Goal: Transaction & Acquisition: Purchase product/service

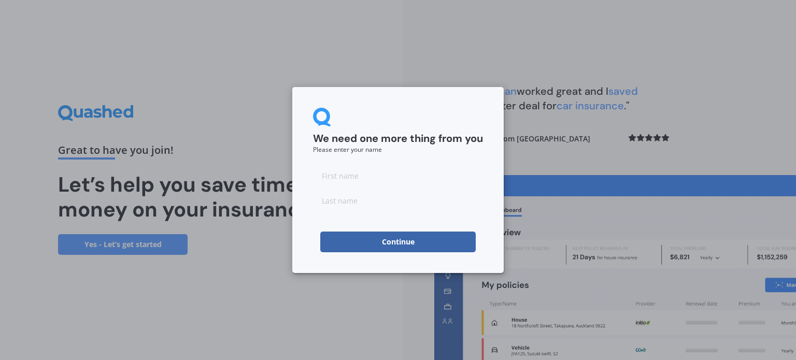
click at [353, 178] on input at bounding box center [398, 175] width 170 height 21
type input "Chris"
click at [338, 205] on input at bounding box center [398, 200] width 170 height 21
type input "Wilson"
click at [326, 246] on button "Continue" at bounding box center [397, 242] width 155 height 21
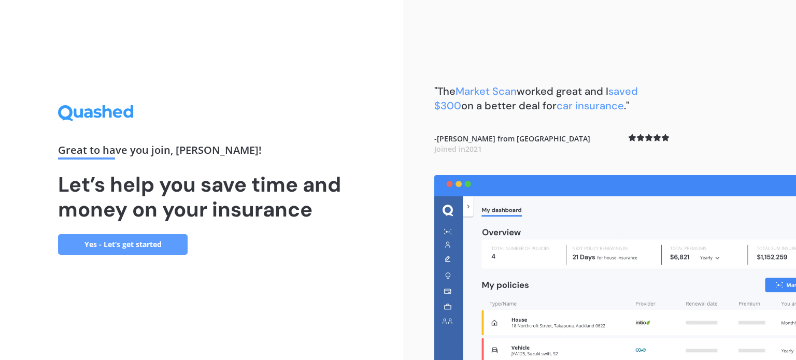
click at [147, 240] on link "Yes - Let’s get started" at bounding box center [123, 244] width 130 height 21
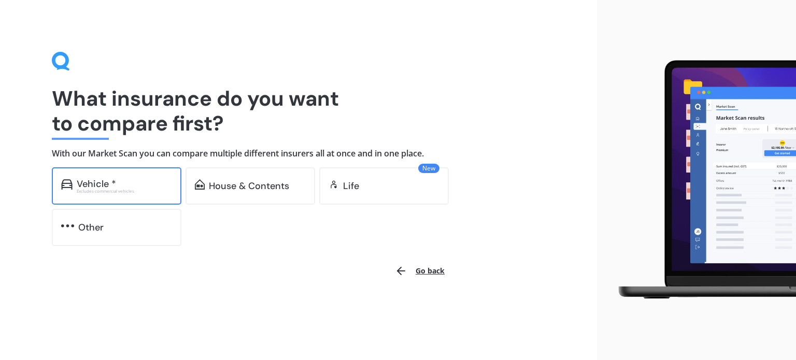
click at [133, 181] on div "Vehicle *" at bounding box center [124, 184] width 95 height 10
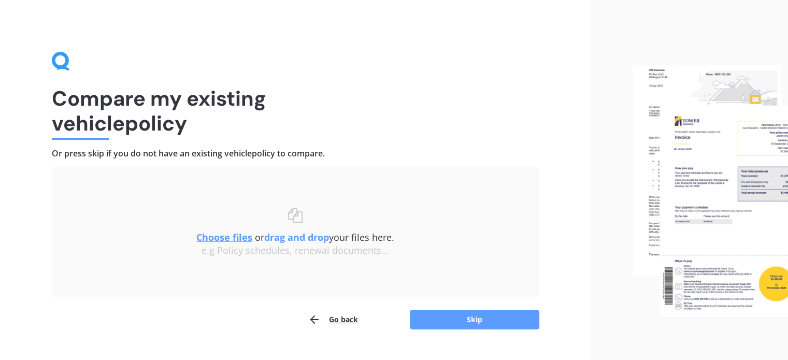
scroll to position [21, 0]
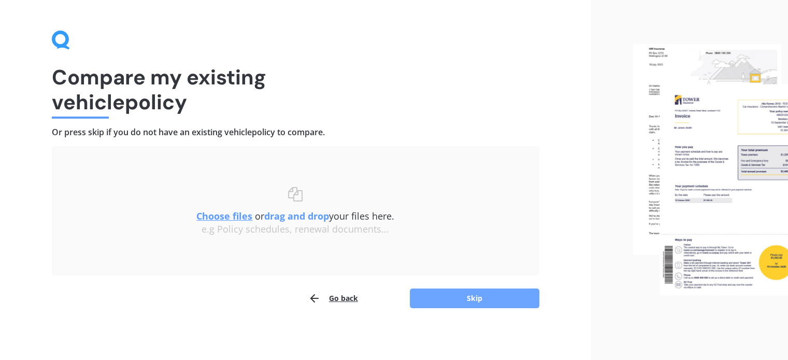
click at [443, 296] on button "Skip" at bounding box center [475, 299] width 130 height 20
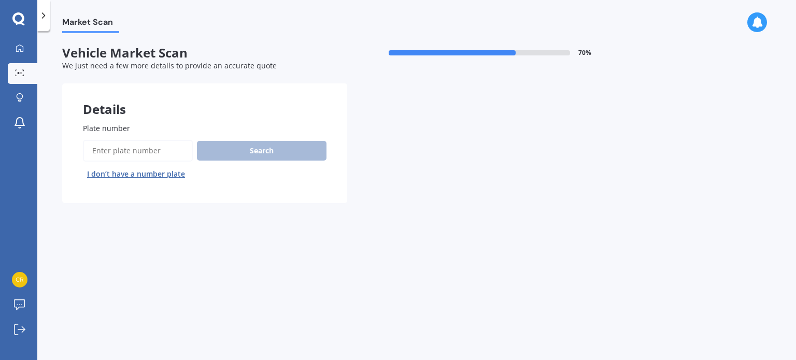
click at [122, 174] on button "I don’t have a number plate" at bounding box center [136, 174] width 106 height 17
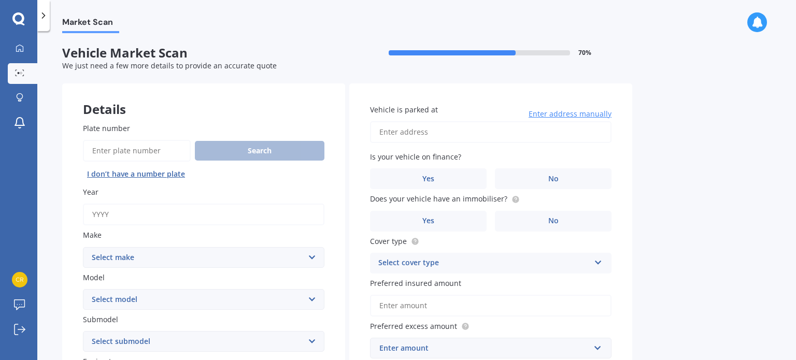
click at [120, 214] on input "Year" at bounding box center [203, 215] width 241 height 22
type input "2014"
click at [117, 253] on select "Select make AC ALFA ROMEO ASTON MARTIN AUDI AUSTIN BEDFORD Bentley BMW BYD CADI…" at bounding box center [203, 257] width 241 height 21
select select "HONDA"
click at [83, 247] on select "Select make AC ALFA ROMEO ASTON MARTIN AUDI AUSTIN BEDFORD Bentley BMW BYD CADI…" at bounding box center [203, 257] width 241 height 21
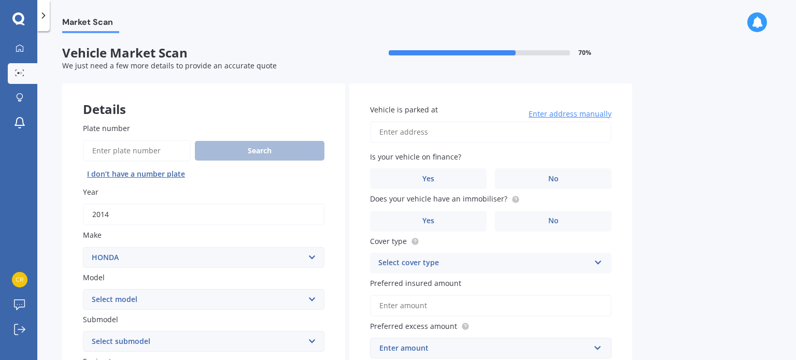
click at [145, 304] on select "Select model Accord Acty Acura Airwave Ascot Avancier Beat Capa City Civic Conc…" at bounding box center [203, 299] width 241 height 21
select select "VEZEL"
click at [83, 289] on select "Select model Accord Acty Acura Airwave Ascot Avancier Beat Capa City Civic Conc…" at bounding box center [203, 299] width 241 height 21
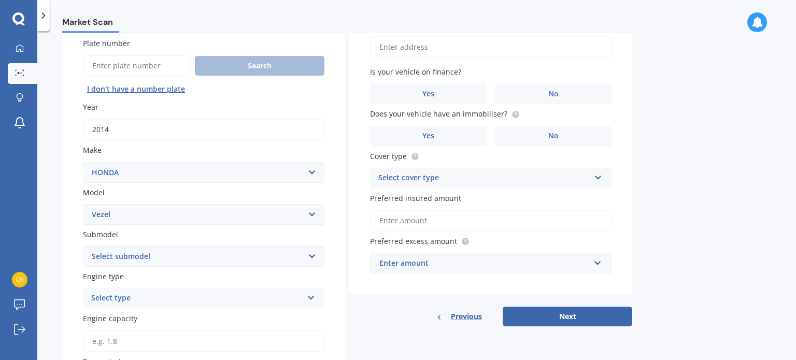
scroll to position [93, 0]
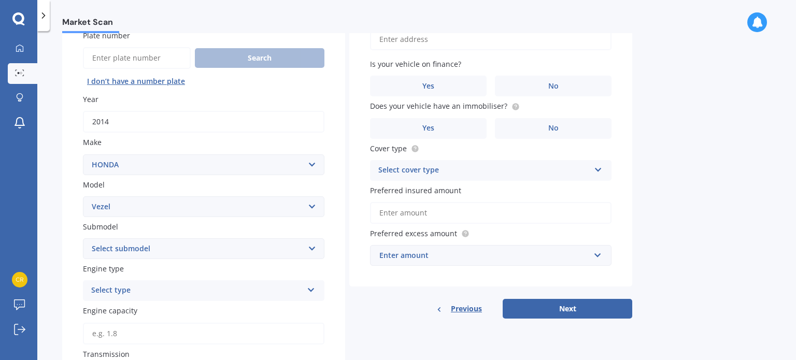
click at [272, 280] on div "Select type Petrol Diesel EV Hybrid" at bounding box center [203, 290] width 241 height 21
click at [272, 280] on div "Petrol Diesel EV Hybrid" at bounding box center [203, 243] width 241 height 76
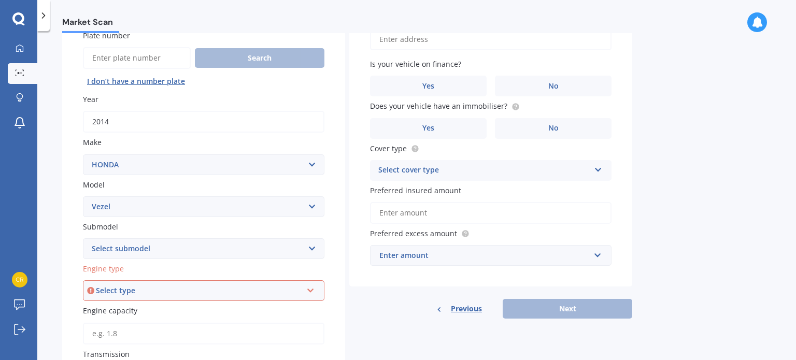
click at [272, 280] on div "Select type Petrol Diesel EV Hybrid" at bounding box center [203, 290] width 241 height 21
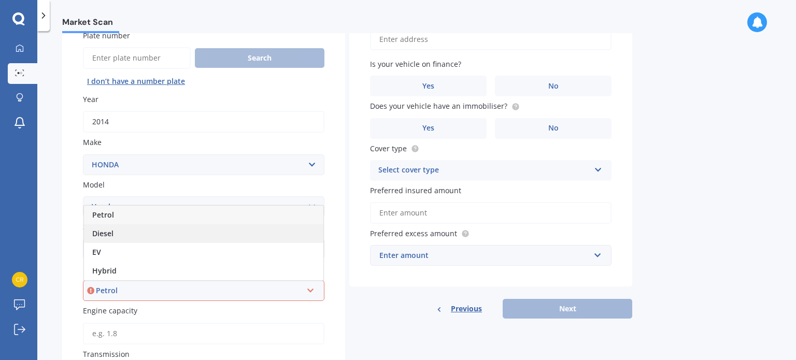
click at [181, 235] on div "Diesel" at bounding box center [203, 233] width 239 height 19
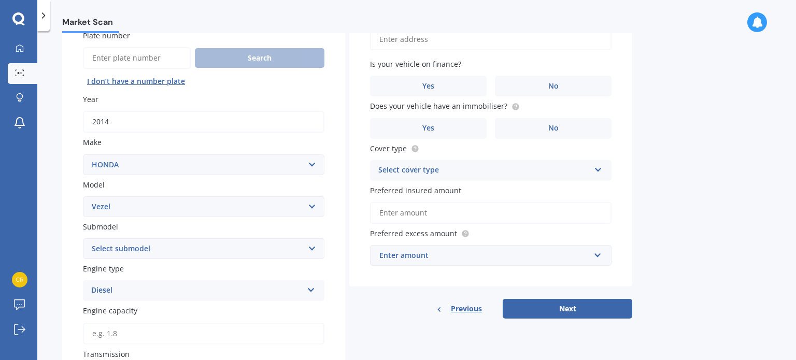
click at [295, 246] on select "Select submodel Hatchback Petrol Hybrid Hybrid 4WD" at bounding box center [203, 248] width 241 height 21
select select "HYBRID"
click at [83, 238] on select "Select submodel Hatchback Petrol Hybrid Hybrid 4WD" at bounding box center [203, 248] width 241 height 21
click at [291, 290] on div "Diesel" at bounding box center [196, 290] width 211 height 12
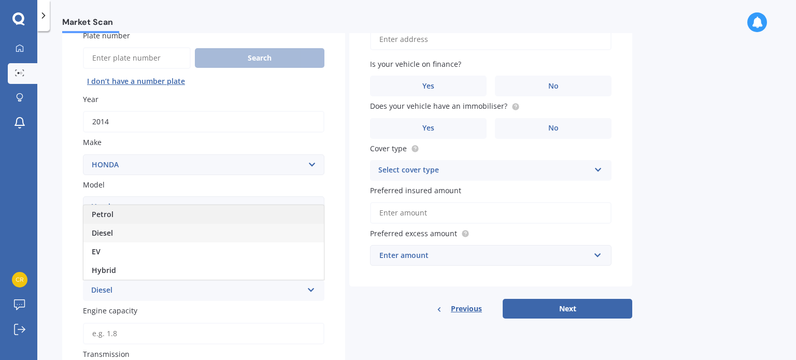
click at [113, 214] on div "Petrol" at bounding box center [203, 214] width 240 height 19
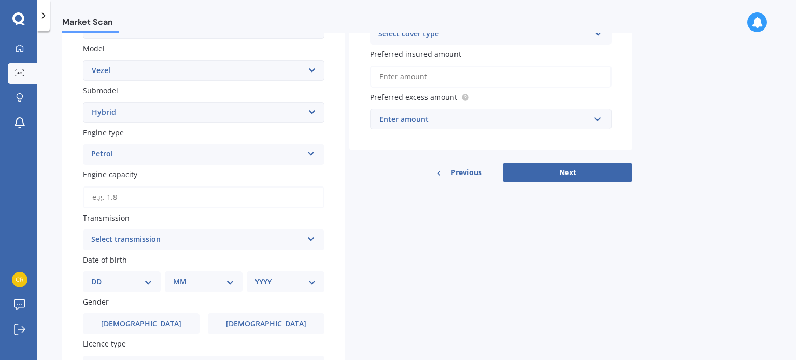
scroll to position [230, 0]
click at [125, 188] on input "Engine capacity" at bounding box center [203, 197] width 241 height 22
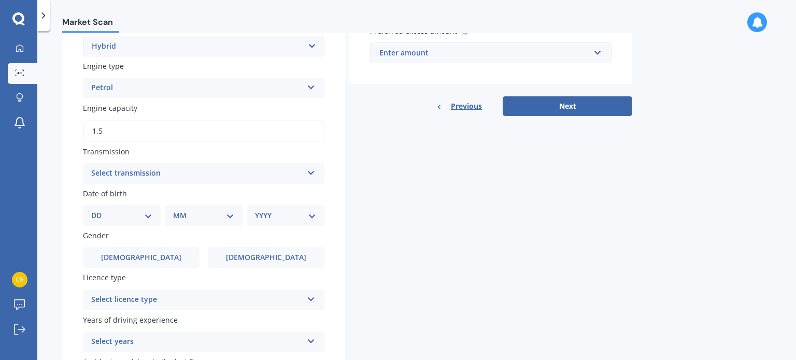
scroll to position [319, 0]
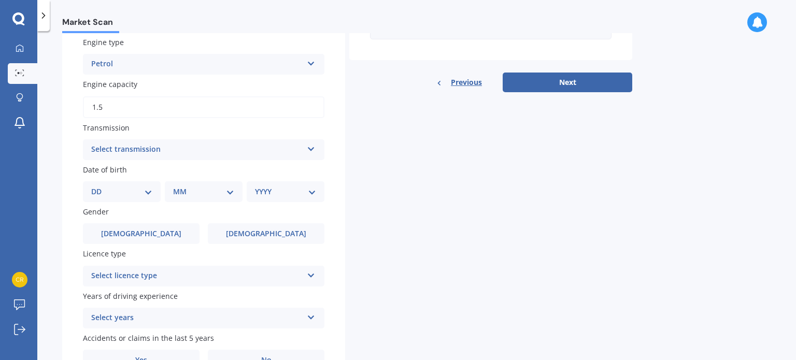
type input "1.5"
click at [311, 151] on icon at bounding box center [311, 147] width 9 height 7
click at [174, 170] on div "Auto" at bounding box center [203, 170] width 240 height 19
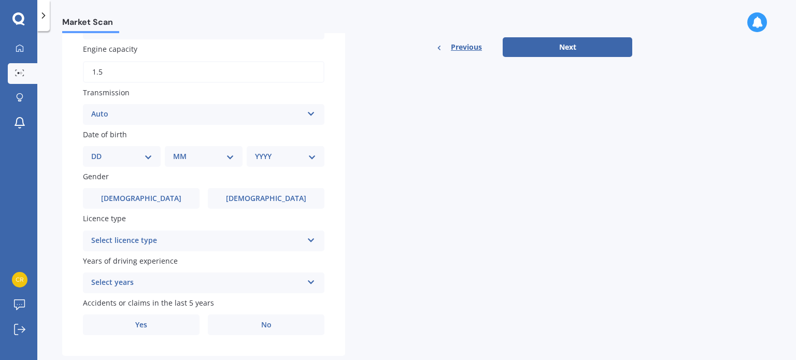
scroll to position [354, 0]
click at [145, 156] on select "DD 01 02 03 04 05 06 07 08 09 10 11 12 13 14 15 16 17 18 19 20 21 22 23 24 25 2…" at bounding box center [121, 156] width 61 height 11
select select "14"
click at [99, 151] on select "DD 01 02 03 04 05 06 07 08 09 10 11 12 13 14 15 16 17 18 19 20 21 22 23 24 25 2…" at bounding box center [121, 156] width 61 height 11
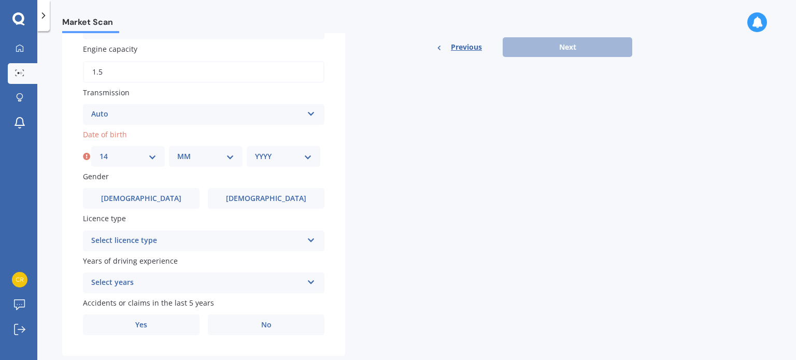
click at [228, 156] on select "MM 01 02 03 04 05 06 07 08 09 10 11 12" at bounding box center [205, 156] width 57 height 11
select select "03"
click at [177, 151] on select "MM 01 02 03 04 05 06 07 08 09 10 11 12" at bounding box center [205, 156] width 57 height 11
click at [290, 157] on select "YYYY 2025 2024 2023 2022 2021 2020 2019 2018 2017 2016 2015 2014 2013 2012 2011…" at bounding box center [283, 156] width 57 height 11
select select "1988"
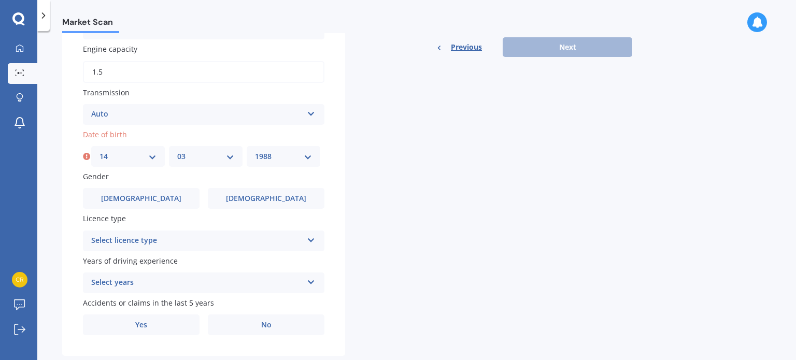
click at [255, 151] on select "YYYY 2025 2024 2023 2022 2021 2020 2019 2018 2017 2016 2015 2014 2013 2012 2011…" at bounding box center [283, 156] width 57 height 11
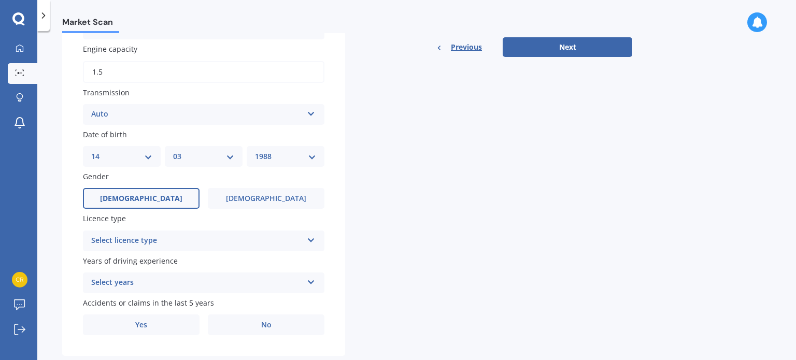
click at [155, 196] on label "Male" at bounding box center [141, 198] width 117 height 21
click at [0, 0] on input "Male" at bounding box center [0, 0] width 0 height 0
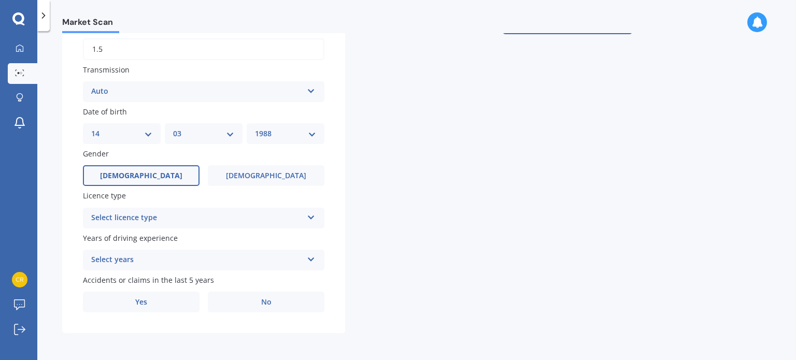
click at [310, 215] on icon at bounding box center [311, 215] width 9 height 7
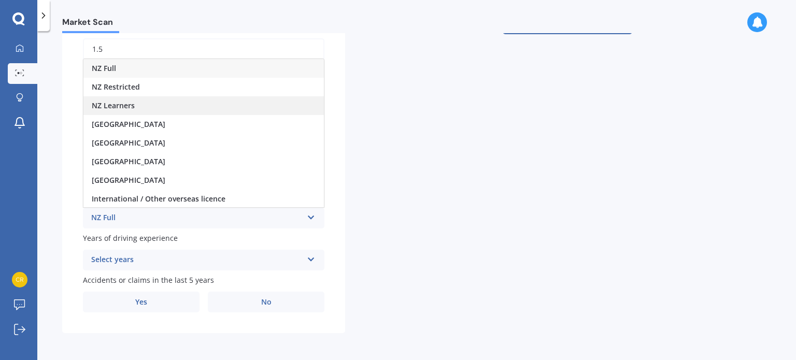
scroll to position [1, 0]
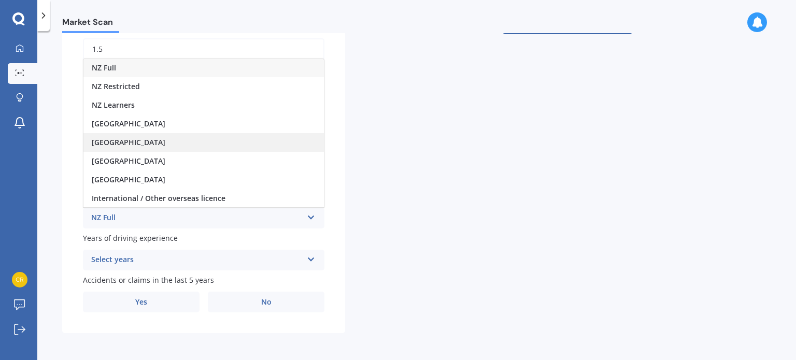
click at [145, 142] on span "[GEOGRAPHIC_DATA]" at bounding box center [129, 142] width 74 height 10
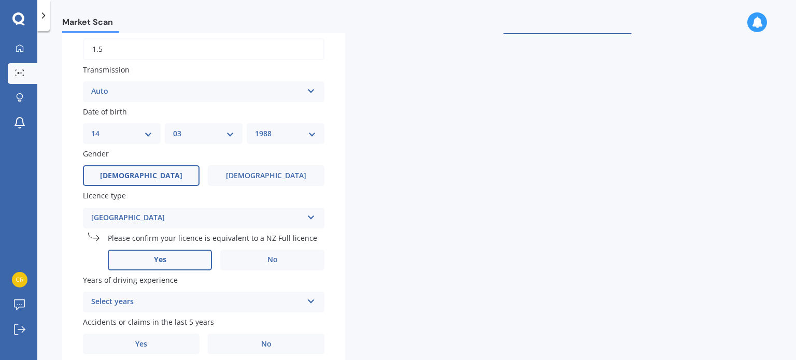
scroll to position [419, 0]
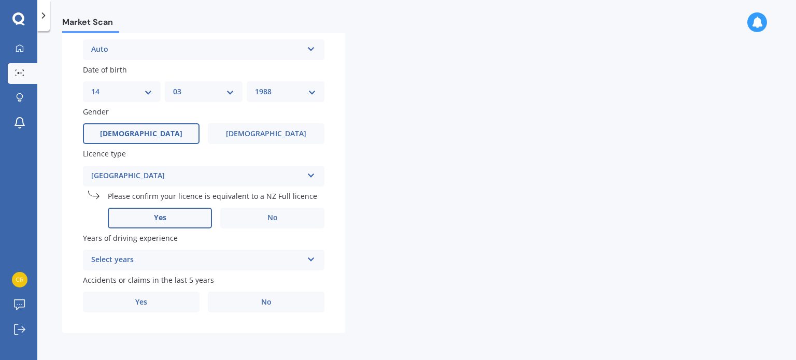
click at [191, 219] on label "Yes" at bounding box center [160, 218] width 104 height 21
click at [0, 0] on input "Yes" at bounding box center [0, 0] width 0 height 0
click at [302, 257] on div "Select years" at bounding box center [196, 260] width 211 height 12
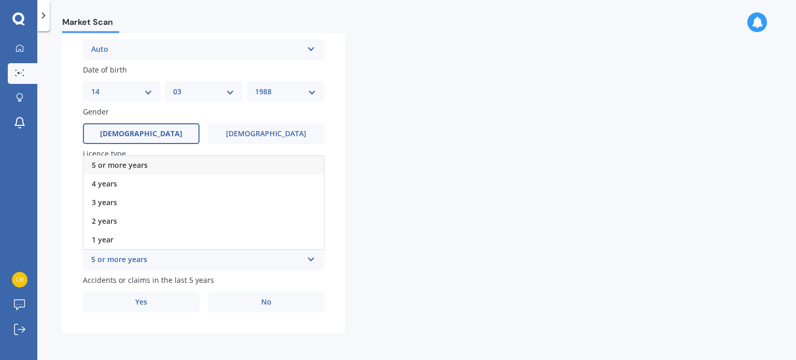
click at [190, 164] on div "5 or more years" at bounding box center [203, 165] width 240 height 19
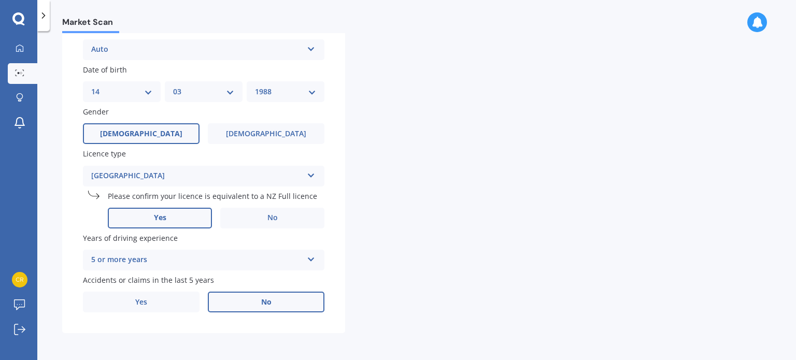
click at [236, 295] on label "No" at bounding box center [266, 302] width 117 height 21
click at [0, 0] on input "No" at bounding box center [0, 0] width 0 height 0
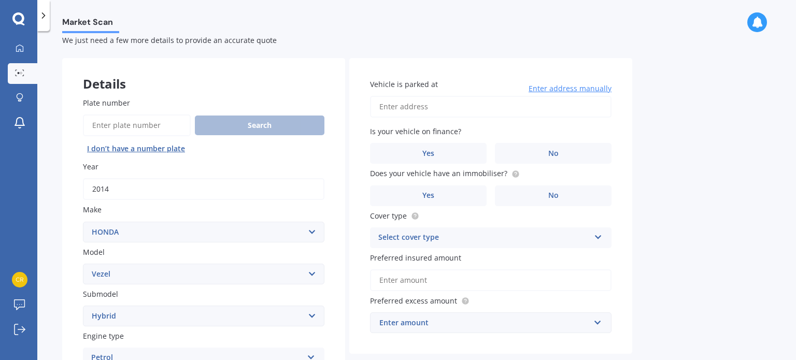
scroll to position [0, 0]
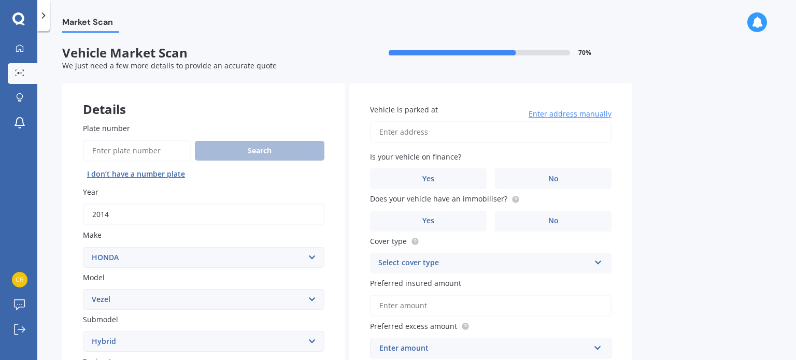
click at [422, 131] on input "Vehicle is parked at" at bounding box center [490, 132] width 241 height 22
type input "[STREET_ADDRESS][PERSON_NAME]"
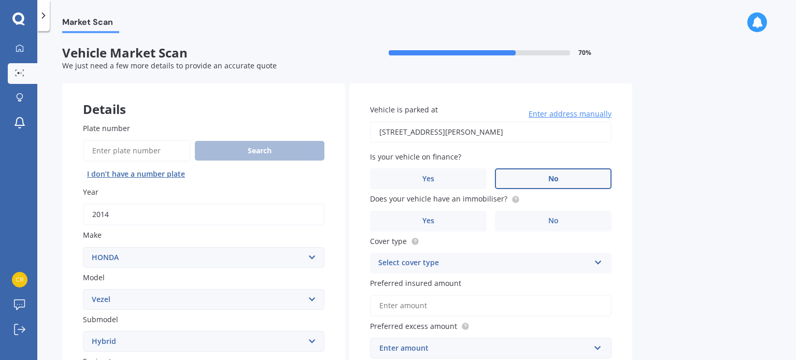
click at [517, 177] on label "No" at bounding box center [553, 178] width 117 height 21
click at [0, 0] on input "No" at bounding box center [0, 0] width 0 height 0
click at [466, 219] on label "Yes" at bounding box center [428, 221] width 117 height 21
click at [0, 0] on input "Yes" at bounding box center [0, 0] width 0 height 0
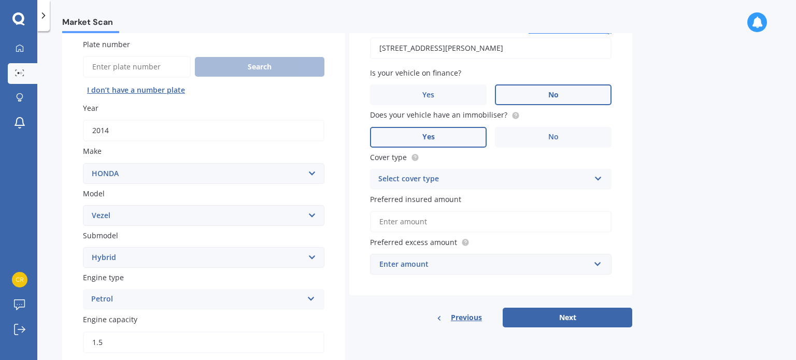
scroll to position [88, 0]
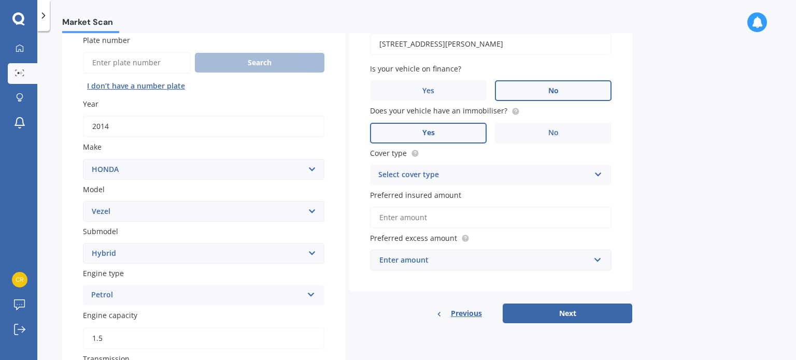
click at [576, 166] on div "Select cover type Comprehensive Third Party, Fire & Theft Third Party" at bounding box center [490, 175] width 241 height 21
click at [474, 195] on div "Comprehensive" at bounding box center [490, 195] width 240 height 19
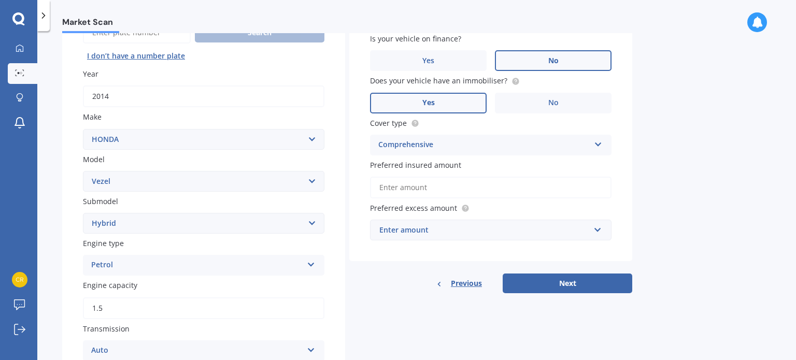
click at [493, 230] on div "Enter amount" at bounding box center [484, 229] width 210 height 11
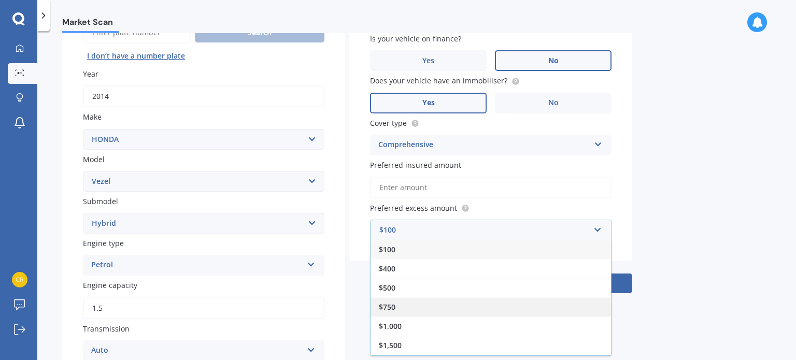
click at [446, 309] on div "$750" at bounding box center [490, 306] width 240 height 19
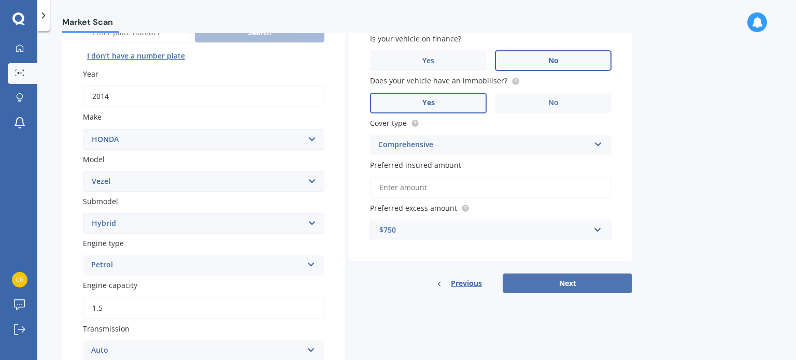
click at [549, 283] on button "Next" at bounding box center [568, 284] width 130 height 20
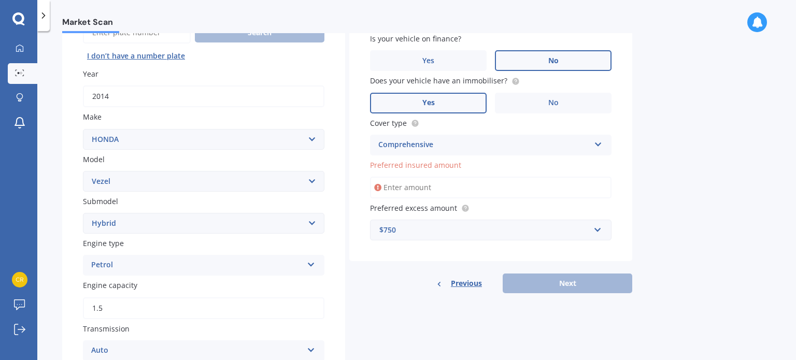
click at [448, 190] on input "Preferred insured amount" at bounding box center [490, 188] width 241 height 22
click at [439, 182] on input "Preferred insured amount" at bounding box center [490, 188] width 241 height 22
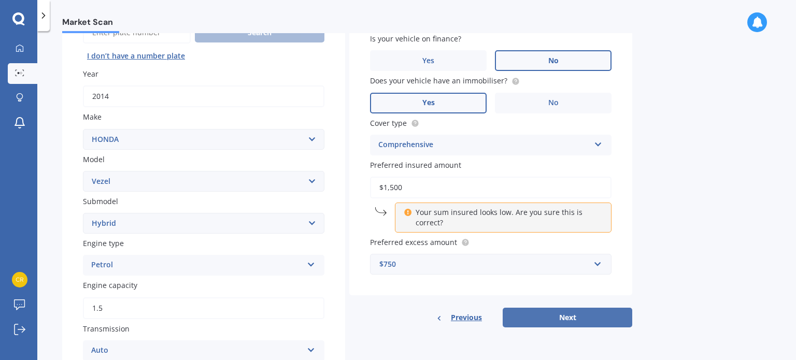
type input "$1,500"
click at [548, 320] on button "Next" at bounding box center [568, 318] width 130 height 20
select select "14"
select select "03"
select select "1988"
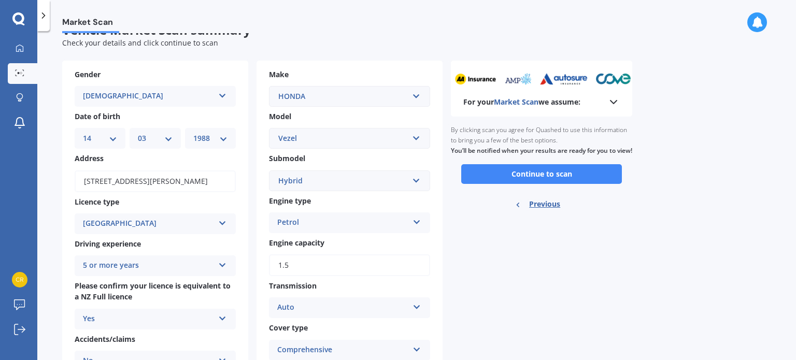
scroll to position [12, 0]
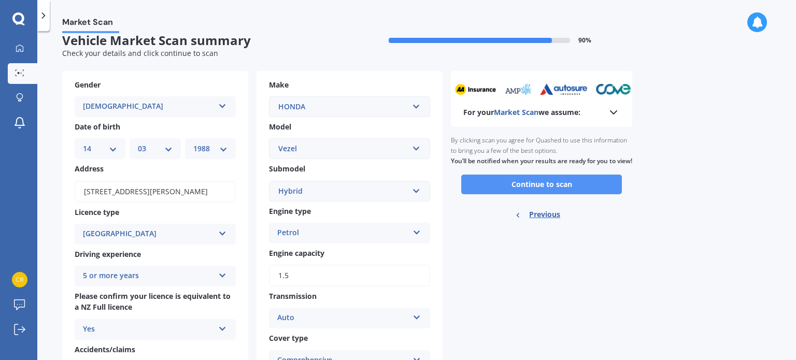
click at [538, 187] on button "Continue to scan" at bounding box center [541, 185] width 161 height 20
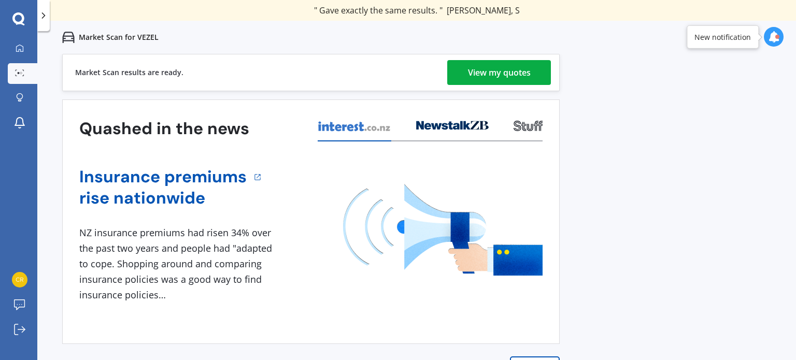
click at [519, 63] on div "View my quotes" at bounding box center [499, 72] width 63 height 25
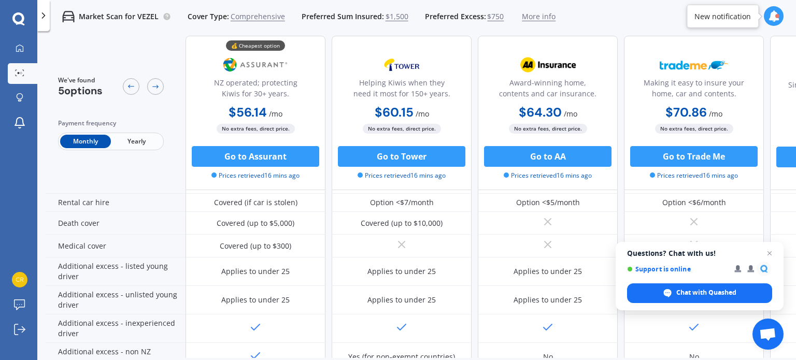
scroll to position [441, 0]
click at [528, 11] on span "More info" at bounding box center [539, 16] width 34 height 10
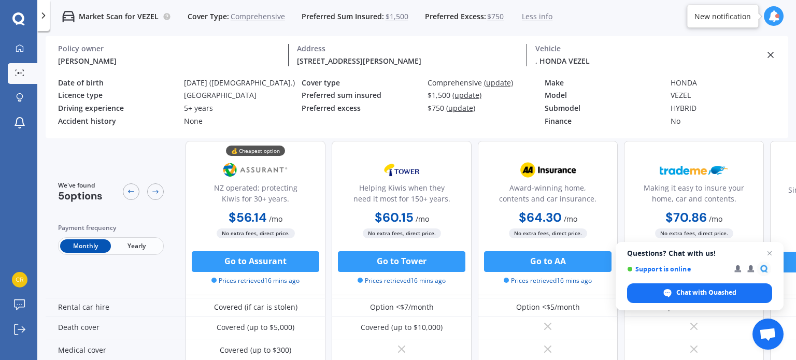
click at [577, 55] on div ", HONDA VEZEL" at bounding box center [646, 60] width 222 height 11
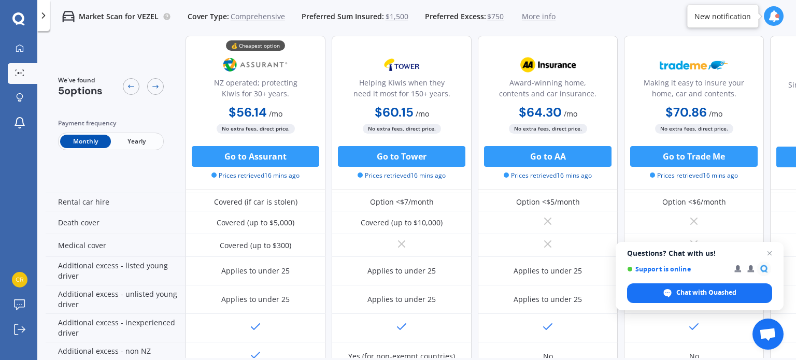
click at [543, 21] on span "More info" at bounding box center [539, 16] width 34 height 10
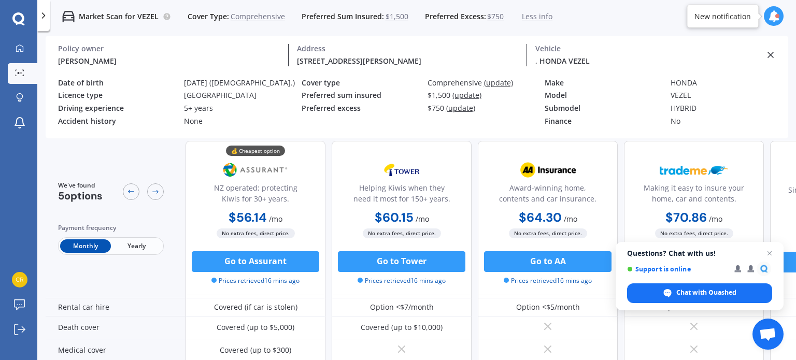
click at [773, 53] on icon at bounding box center [770, 55] width 10 height 10
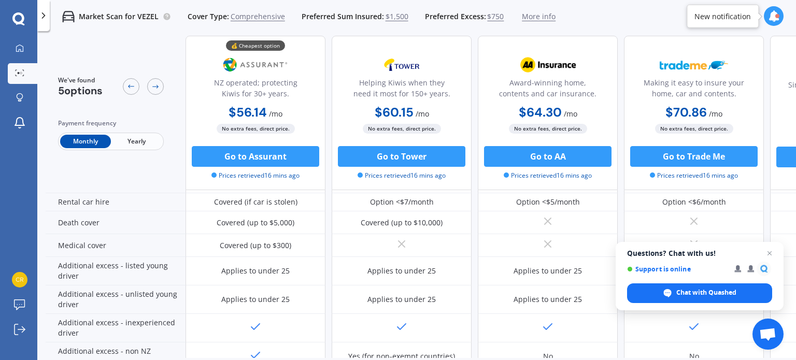
click at [539, 18] on span "More info" at bounding box center [539, 16] width 34 height 10
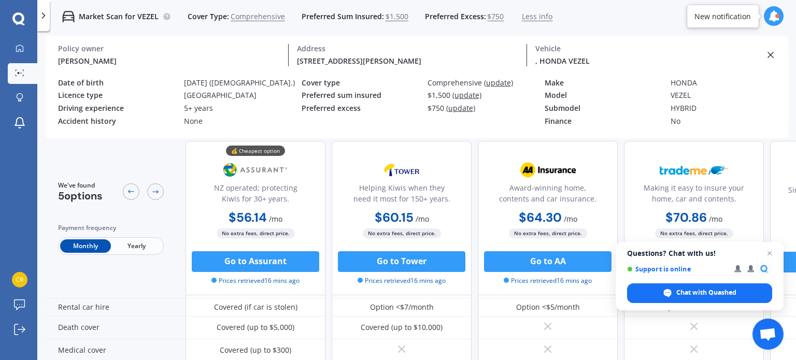
click at [539, 18] on span "Less info" at bounding box center [537, 16] width 31 height 10
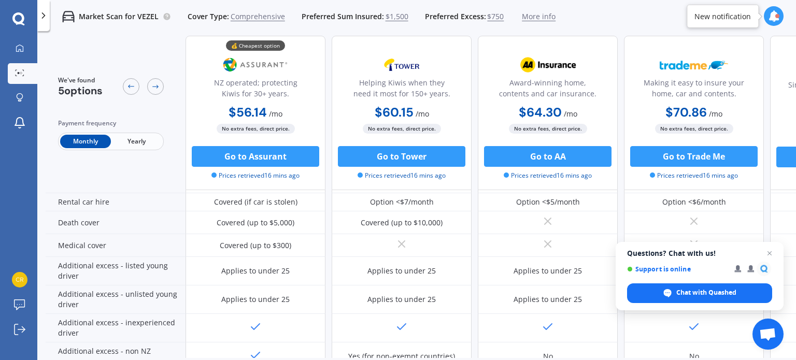
click at [44, 21] on div at bounding box center [43, 15] width 12 height 31
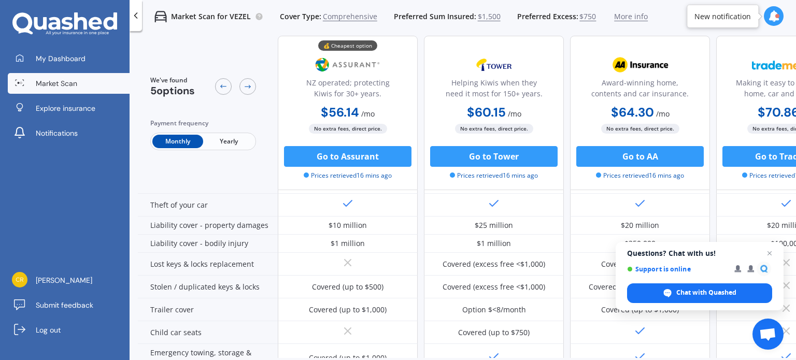
scroll to position [0, 0]
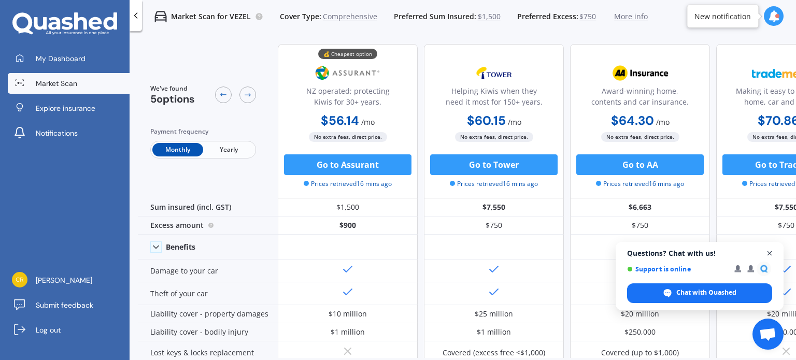
click at [771, 252] on span "Open chat" at bounding box center [769, 253] width 13 height 13
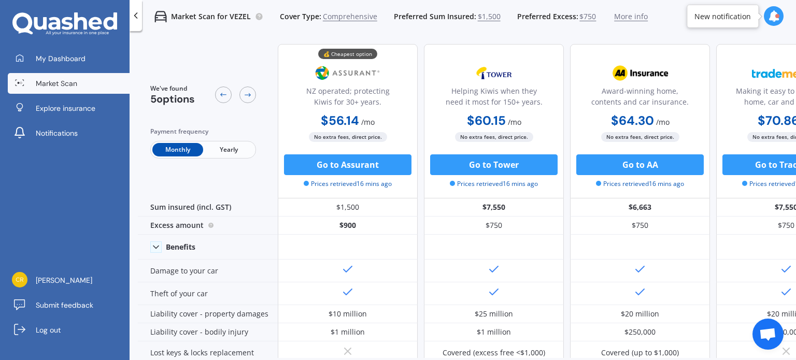
click at [61, 84] on span "Market Scan" at bounding box center [56, 83] width 41 height 10
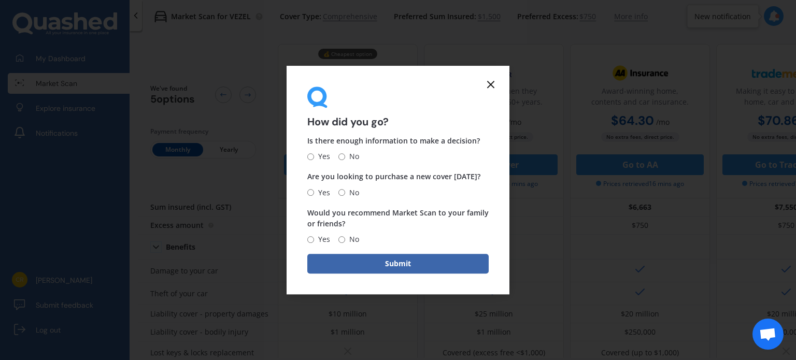
click at [490, 83] on line at bounding box center [491, 84] width 6 height 6
